Goal: Transaction & Acquisition: Purchase product/service

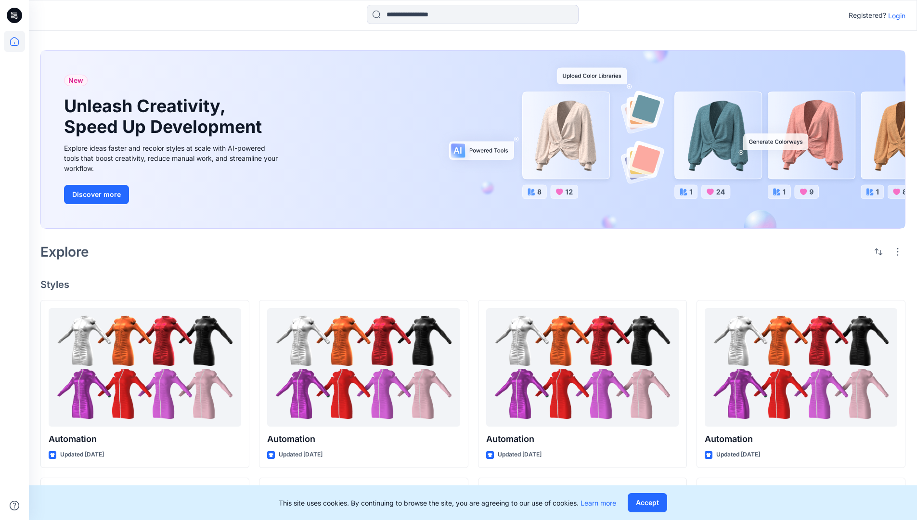
click at [895, 15] on p "Login" at bounding box center [896, 16] width 17 height 10
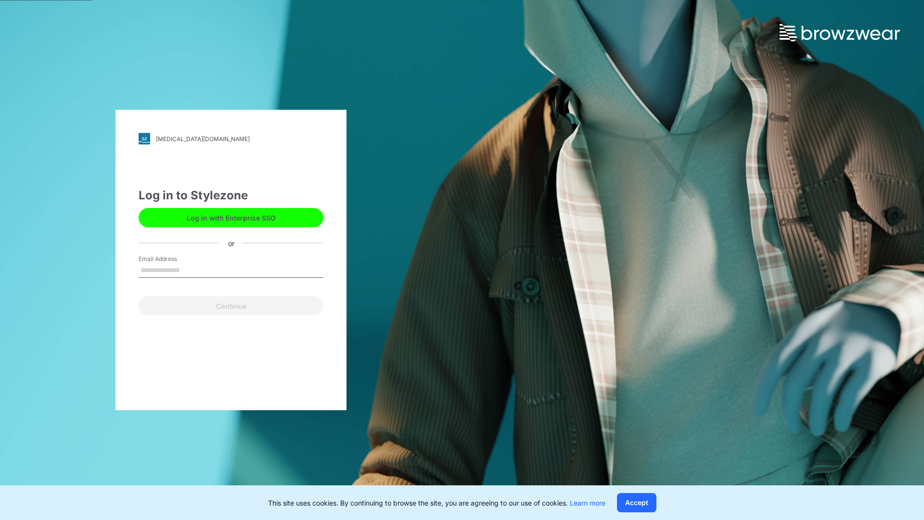
click at [190, 270] on input "Email Address" at bounding box center [231, 270] width 185 height 14
type input "**********"
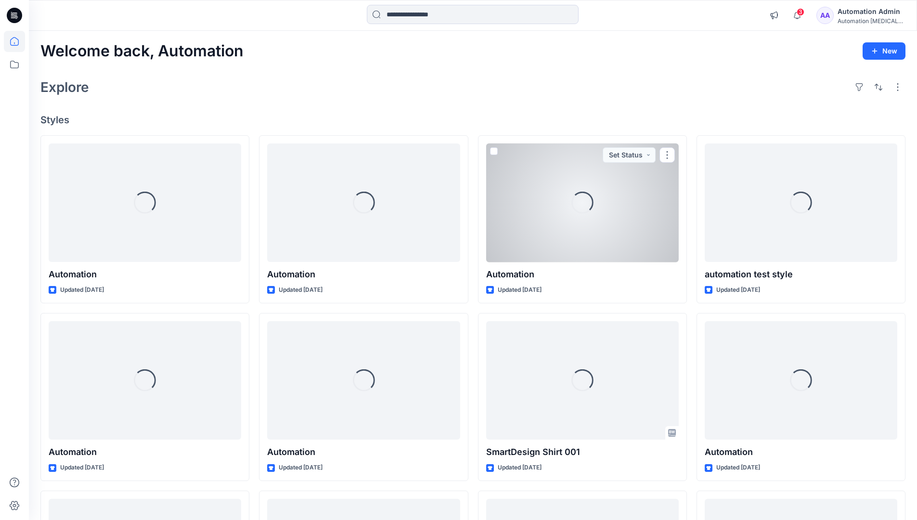
click at [18, 41] on icon at bounding box center [14, 41] width 9 height 9
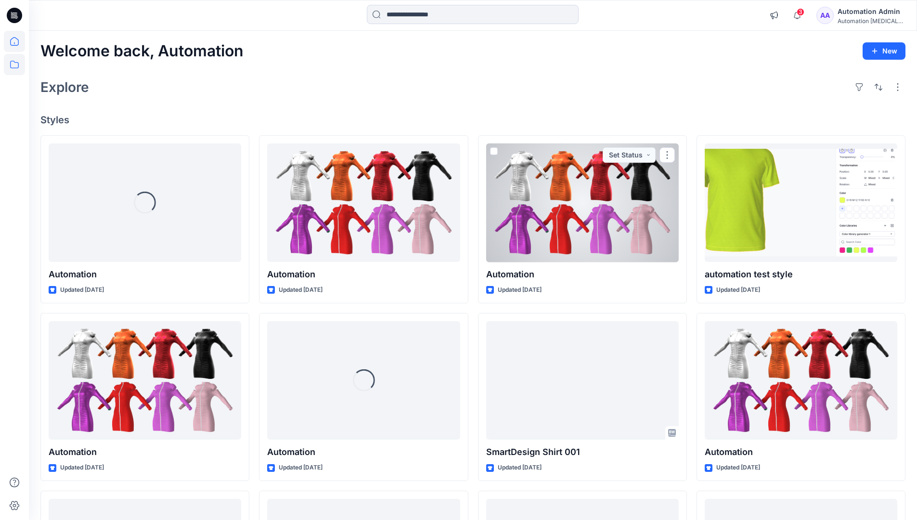
click at [13, 65] on icon at bounding box center [14, 64] width 21 height 21
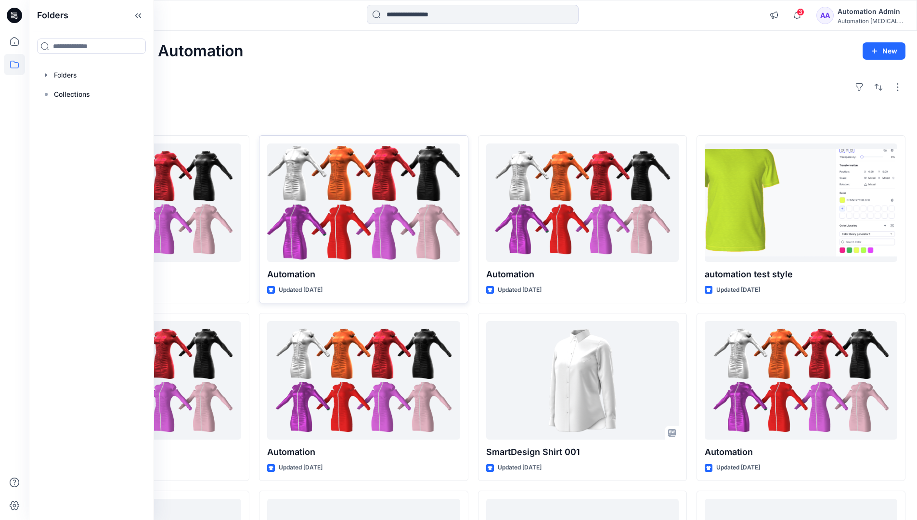
click at [277, 227] on div at bounding box center [363, 202] width 193 height 119
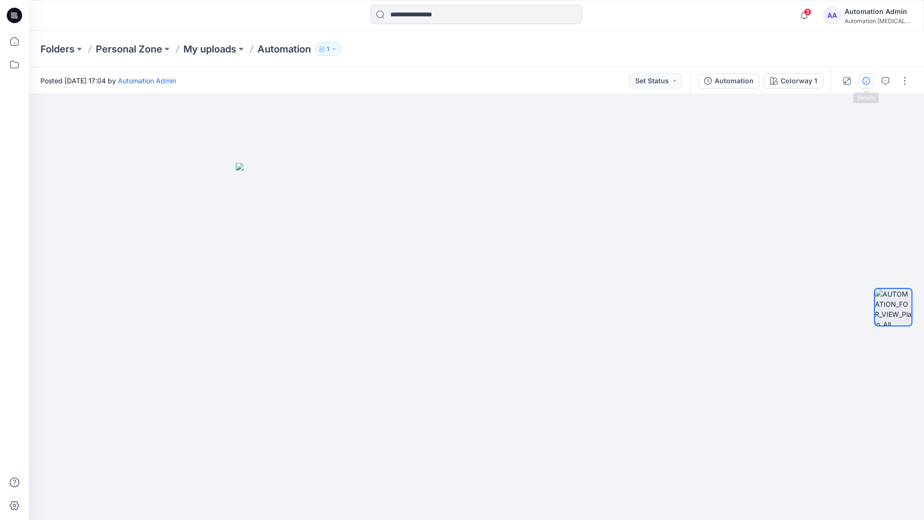
click at [867, 79] on icon "button" at bounding box center [867, 81] width 8 height 8
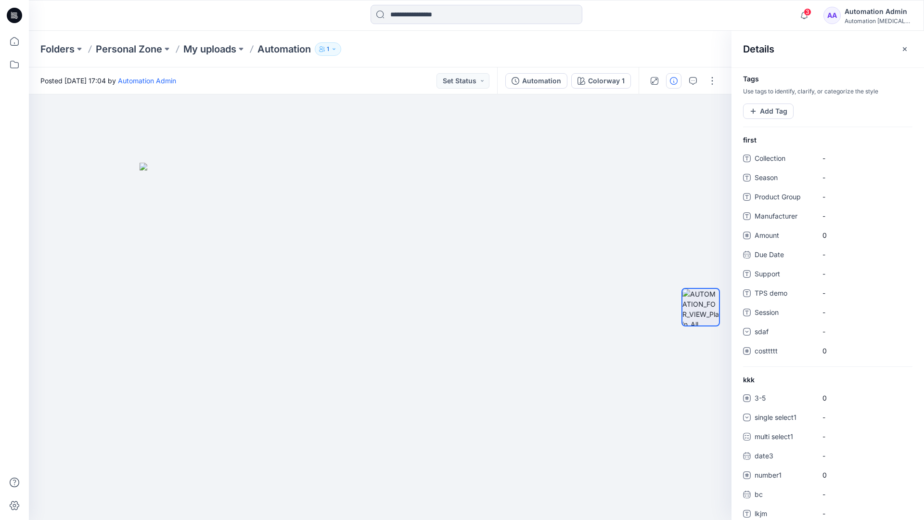
click at [873, 14] on div "Automation Admin" at bounding box center [878, 12] width 67 height 12
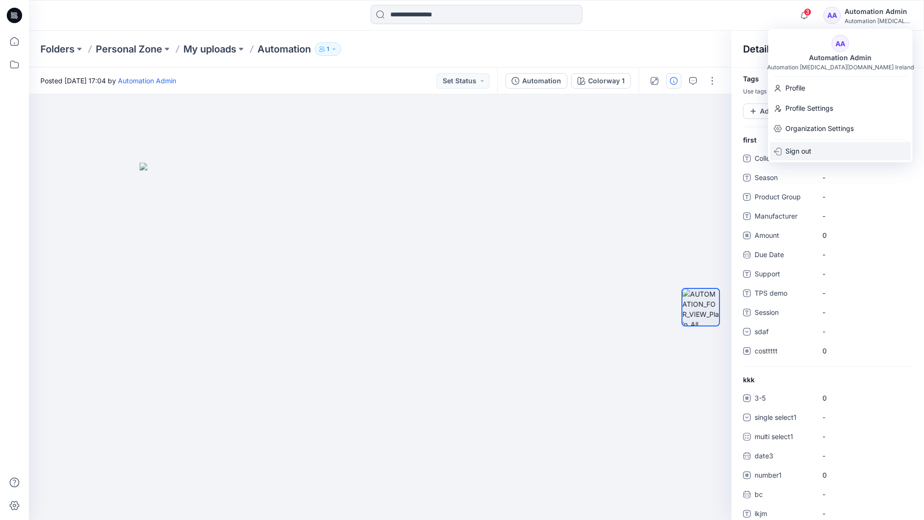
click at [815, 155] on div "Sign out" at bounding box center [840, 151] width 141 height 18
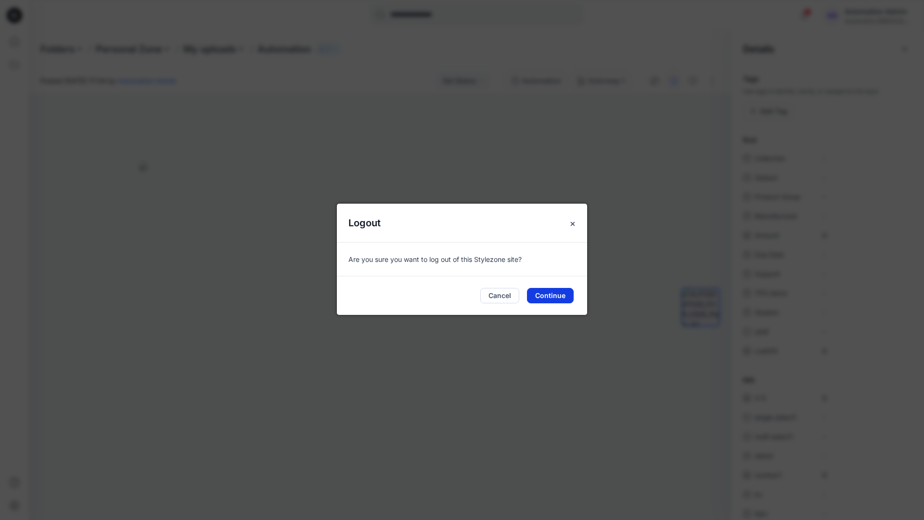
click at [559, 294] on button "Continue" at bounding box center [550, 295] width 47 height 15
